Goal: Check status: Check status

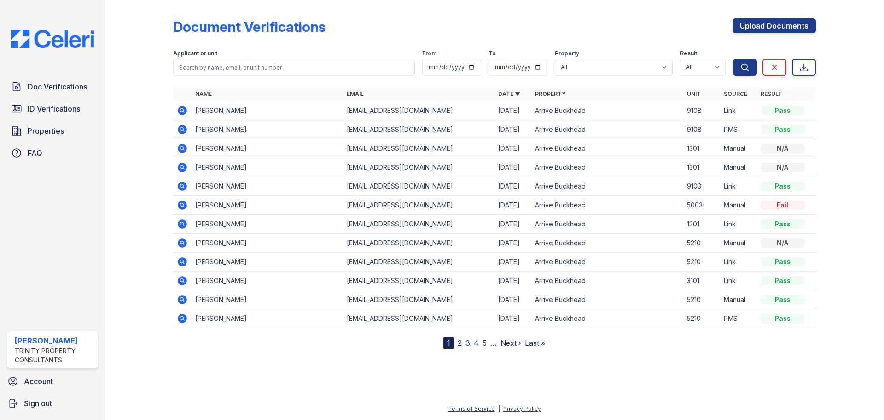
click at [185, 247] on icon at bounding box center [182, 242] width 11 height 11
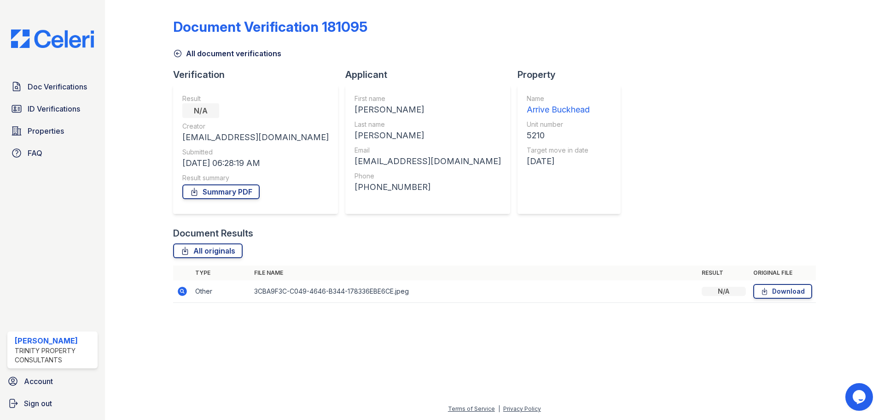
click at [178, 291] on icon at bounding box center [182, 291] width 11 height 11
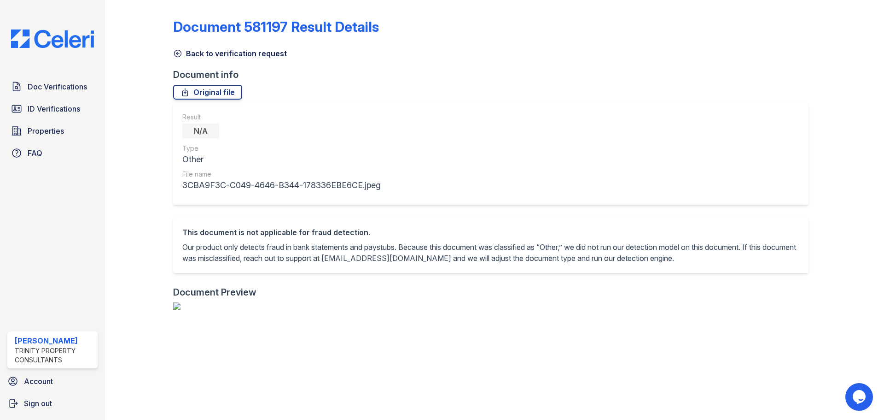
click at [181, 55] on icon at bounding box center [177, 53] width 7 height 7
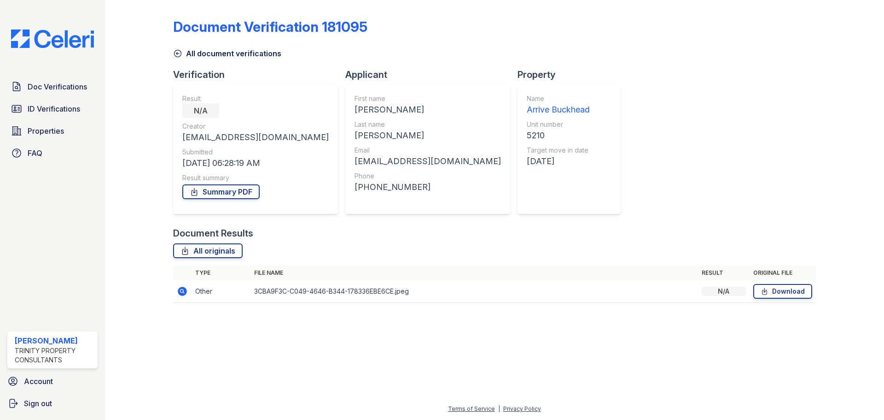
click at [181, 56] on icon at bounding box center [177, 53] width 9 height 9
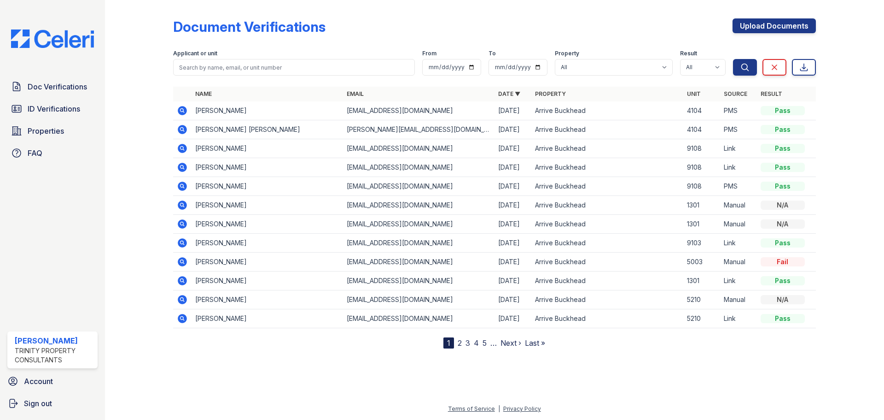
click at [186, 322] on icon at bounding box center [182, 318] width 11 height 11
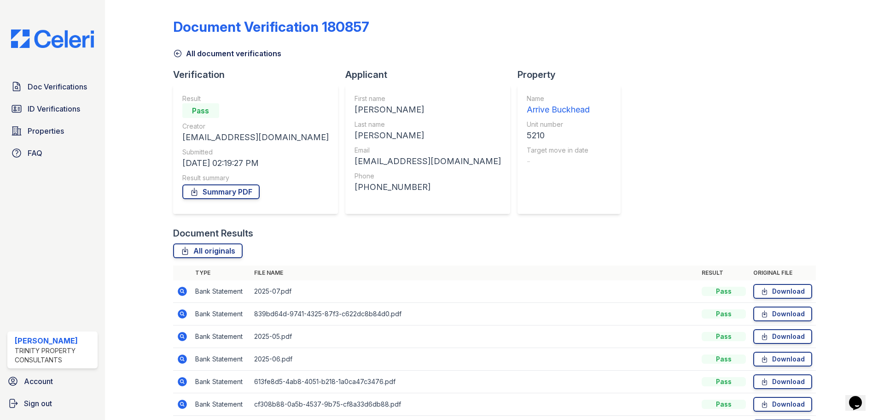
click at [185, 55] on link "All document verifications" at bounding box center [227, 53] width 108 height 11
